Goal: Navigation & Orientation: Find specific page/section

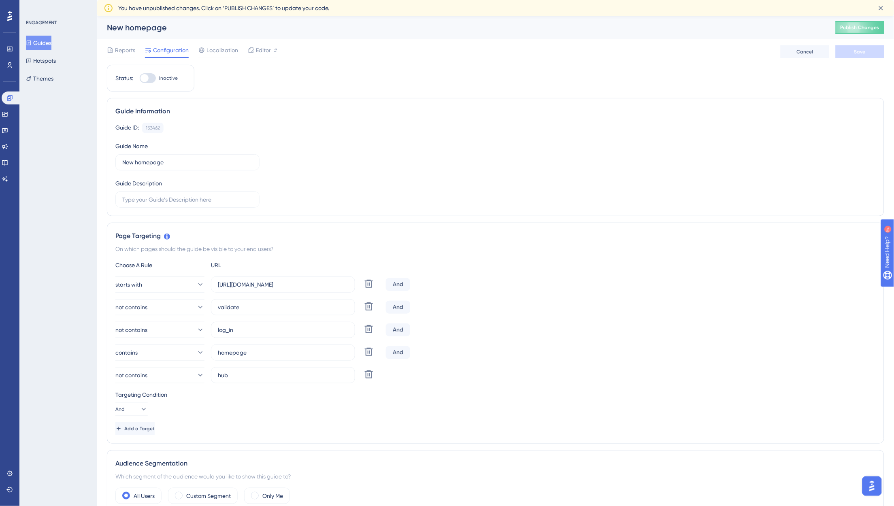
click at [75, 170] on div "ENGAGEMENT Guides Hotspots Themes" at bounding box center [58, 253] width 78 height 506
click at [6, 474] on icon at bounding box center [9, 473] width 6 height 6
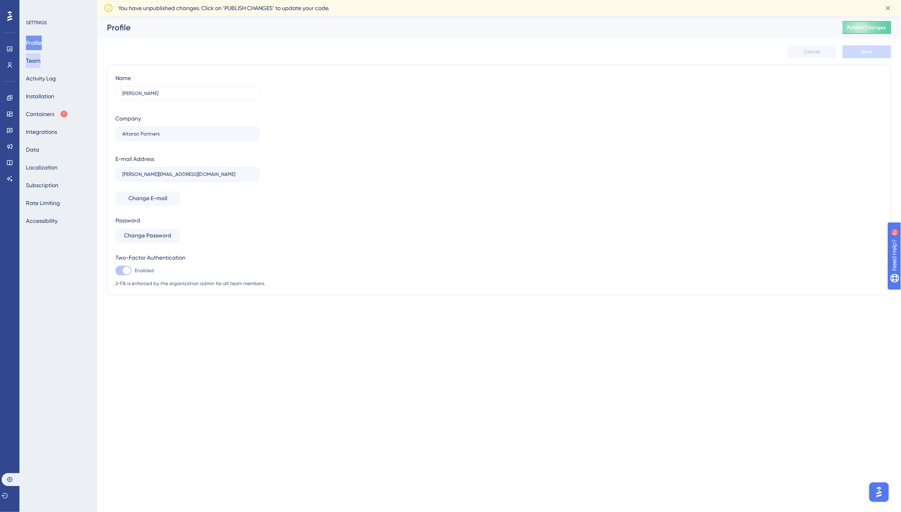
click at [40, 58] on button "Team" at bounding box center [33, 60] width 15 height 15
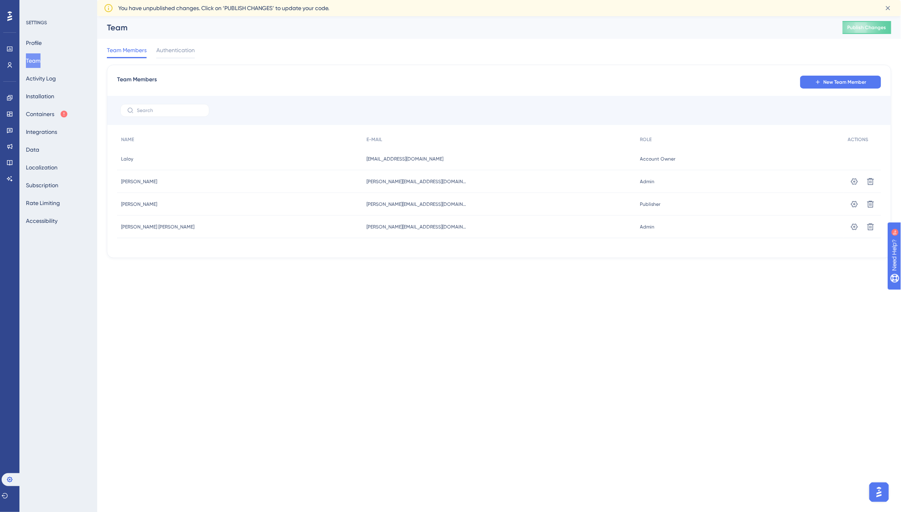
click at [366, 0] on html "Performance Users Engagement Widgets Feedback Product Updates Knowledge Base AI…" at bounding box center [450, 0] width 901 height 0
click at [398, 0] on html "Performance Users Engagement Widgets Feedback Product Updates Knowledge Base AI…" at bounding box center [450, 0] width 901 height 0
click at [383, 0] on html "Performance Users Engagement Widgets Feedback Product Updates Knowledge Base AI…" at bounding box center [450, 0] width 901 height 0
click at [380, 0] on html "Performance Users Engagement Widgets Feedback Product Updates Knowledge Base AI…" at bounding box center [450, 0] width 901 height 0
click at [368, 0] on html "Performance Users Engagement Widgets Feedback Product Updates Knowledge Base AI…" at bounding box center [450, 0] width 901 height 0
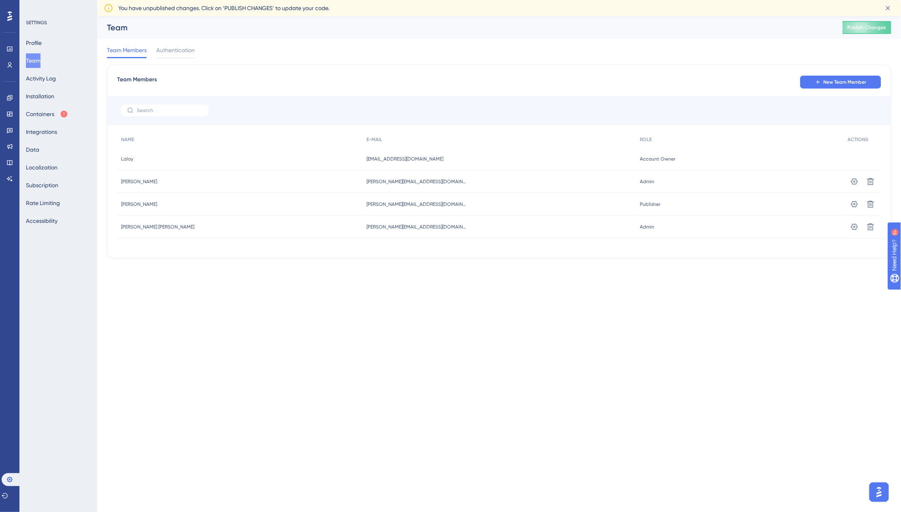
click at [368, 0] on html "Performance Users Engagement Widgets Feedback Product Updates Knowledge Base AI…" at bounding box center [450, 0] width 901 height 0
click at [378, 0] on html "Performance Users Engagement Widgets Feedback Product Updates Knowledge Base AI…" at bounding box center [450, 0] width 901 height 0
click at [408, 0] on html "Performance Users Engagement Widgets Feedback Product Updates Knowledge Base AI…" at bounding box center [450, 0] width 901 height 0
click at [411, 0] on html "Performance Users Engagement Widgets Feedback Product Updates Knowledge Base AI…" at bounding box center [450, 0] width 901 height 0
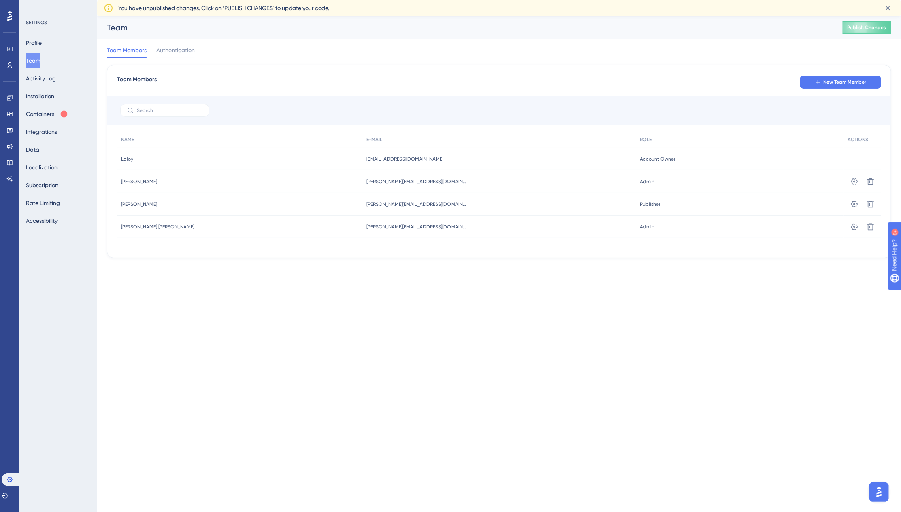
drag, startPoint x: 396, startPoint y: 355, endPoint x: 393, endPoint y: 358, distance: 4.3
click at [394, 0] on html "Performance Users Engagement Widgets Feedback Product Updates Knowledge Base AI…" at bounding box center [450, 0] width 901 height 0
click at [386, 0] on html "Performance Users Engagement Widgets Feedback Product Updates Knowledge Base AI…" at bounding box center [450, 0] width 901 height 0
click at [11, 61] on link at bounding box center [9, 65] width 6 height 13
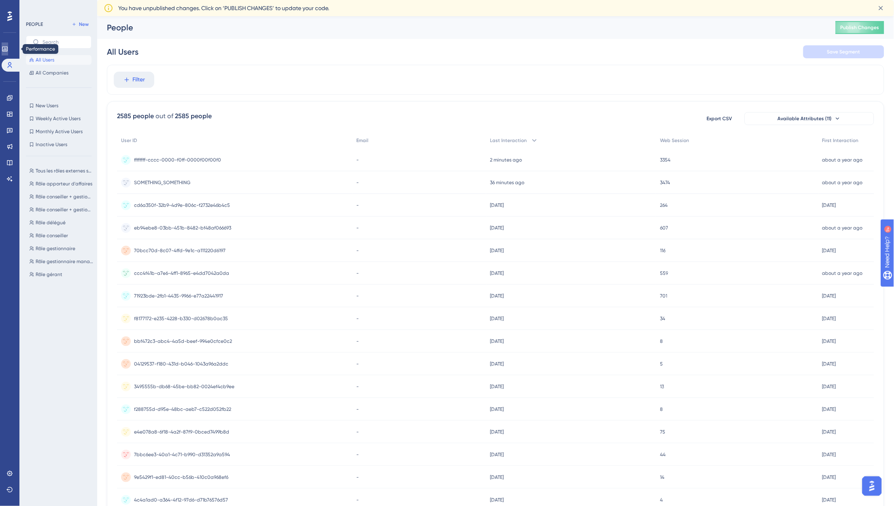
click at [8, 50] on icon at bounding box center [5, 49] width 6 height 6
